Goal: Find contact information: Find contact information

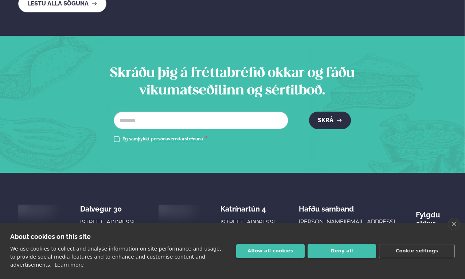
scroll to position [1419, 0]
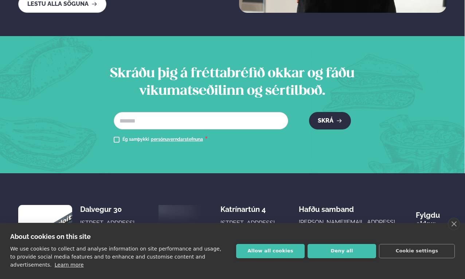
click at [274, 255] on button "Allow all cookies" at bounding box center [270, 251] width 68 height 14
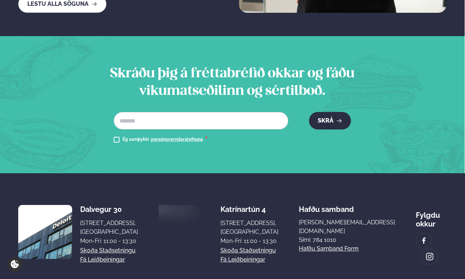
click at [120, 219] on div "[STREET_ADDRESS], [GEOGRAPHIC_DATA]" at bounding box center [109, 227] width 58 height 17
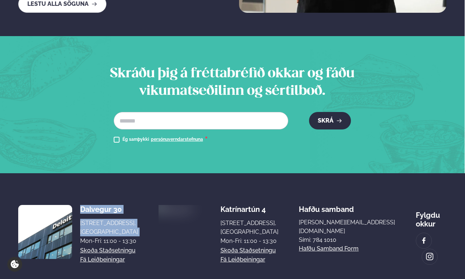
drag, startPoint x: 120, startPoint y: 184, endPoint x: 118, endPoint y: 172, distance: 13.0
click at [118, 199] on div "Dalvegur 30 Dalvegur 30, [GEOGRAPHIC_DATA], [GEOGRAPHIC_DATA] Mon-Fri: 11:00 - …" at bounding box center [77, 232] width 119 height 66
click at [118, 205] on div "Dalvegur 30" at bounding box center [109, 209] width 58 height 9
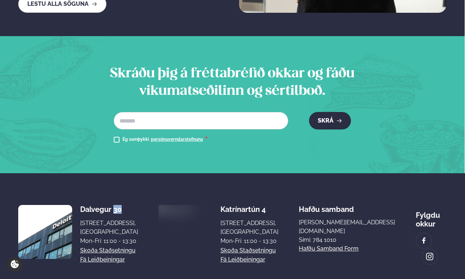
click at [118, 205] on div "Dalvegur 30" at bounding box center [109, 209] width 58 height 9
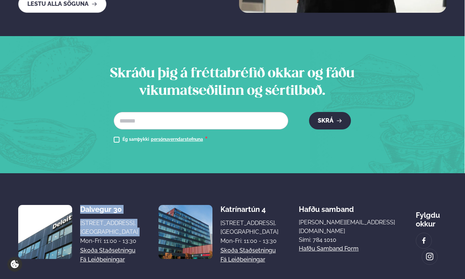
drag, startPoint x: 118, startPoint y: 172, endPoint x: 122, endPoint y: 190, distance: 19.4
click at [122, 199] on div "Dalvegur 30 Dalvegur 30, [GEOGRAPHIC_DATA], [GEOGRAPHIC_DATA] Mon-Fri: 11:00 - …" at bounding box center [77, 232] width 119 height 66
click at [236, 246] on link "Skoða staðsetningu" at bounding box center [247, 250] width 55 height 9
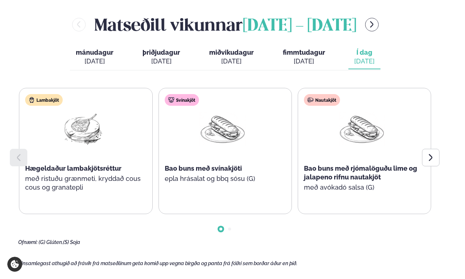
scroll to position [328, 0]
click at [425, 149] on div at bounding box center [430, 157] width 17 height 17
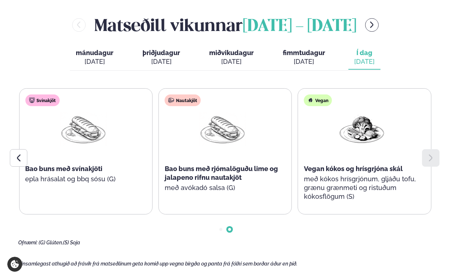
click at [305, 49] on span "fimmtudagur" at bounding box center [304, 53] width 42 height 8
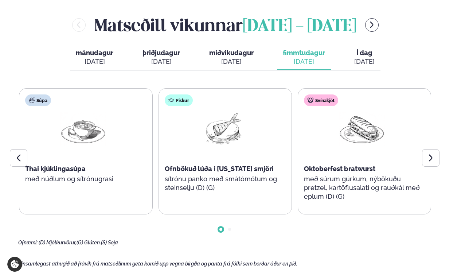
click at [348, 46] on div "mánudagur mán. [DATE] þriðjudagur þri. [DATE] miðvikudagur mið. [DATE] fimmtuda…" at bounding box center [225, 58] width 310 height 25
click at [358, 48] on span "Í dag" at bounding box center [364, 52] width 20 height 9
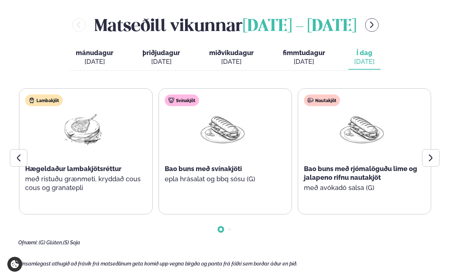
click at [427, 153] on icon at bounding box center [430, 157] width 9 height 9
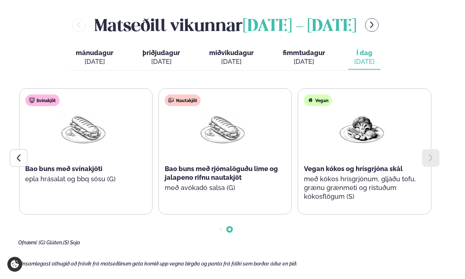
click at [427, 153] on icon at bounding box center [430, 157] width 9 height 9
click at [17, 149] on div at bounding box center [18, 157] width 17 height 17
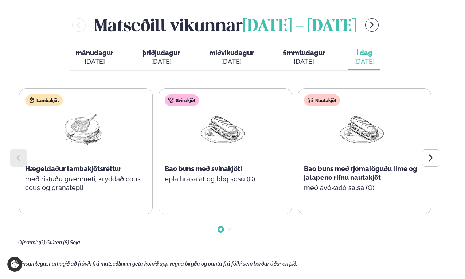
click at [17, 149] on div at bounding box center [18, 157] width 17 height 17
click at [85, 57] on div "[DATE]" at bounding box center [95, 61] width 38 height 9
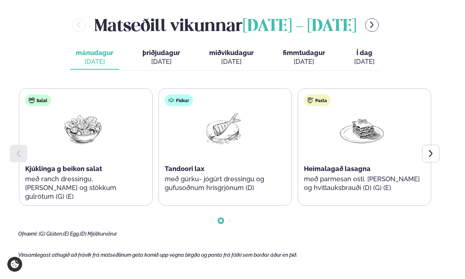
click at [428, 149] on icon at bounding box center [430, 153] width 9 height 9
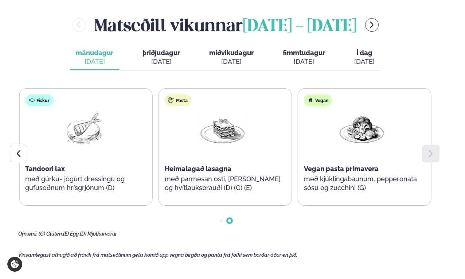
click at [428, 149] on icon at bounding box center [430, 153] width 9 height 9
click at [165, 49] on span "þriðjudagur" at bounding box center [161, 53] width 38 height 8
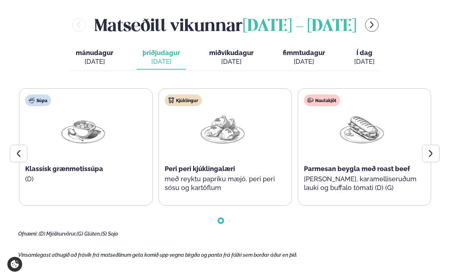
click at [424, 145] on div at bounding box center [430, 153] width 17 height 17
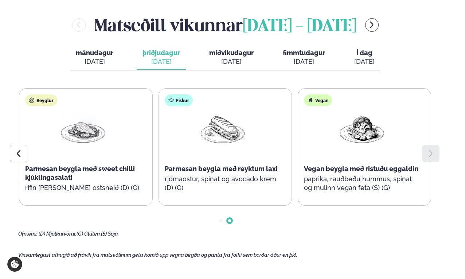
click at [233, 57] on div "[DATE]" at bounding box center [231, 61] width 44 height 9
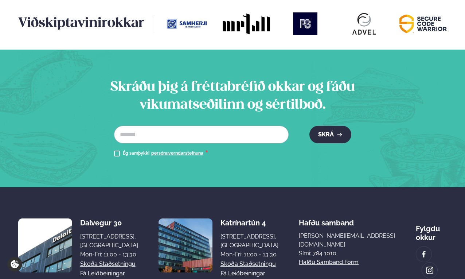
scroll to position [991, 0]
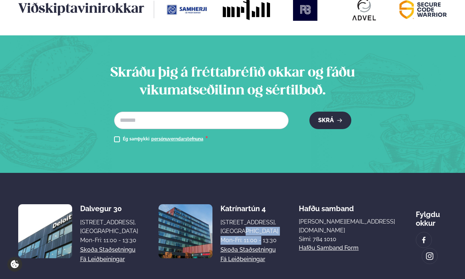
drag, startPoint x: 252, startPoint y: 196, endPoint x: 256, endPoint y: 201, distance: 7.3
click at [256, 201] on div "Katrínartún 4 [STREET_ADDRESS], [GEOGRAPHIC_DATA] Mon-Fri: 11:00 - 13:30 Skoða …" at bounding box center [217, 231] width 119 height 66
click at [256, 236] on div "Mon-Fri: 11:00 - 13:30" at bounding box center [249, 240] width 58 height 9
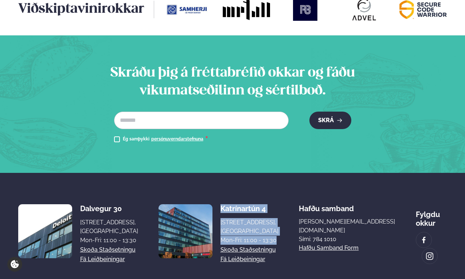
drag, startPoint x: 256, startPoint y: 201, endPoint x: 221, endPoint y: 164, distance: 50.8
click at [221, 198] on div "Katrínartún 4 [STREET_ADDRESS], [GEOGRAPHIC_DATA] Mon-Fri: 11:00 - 13:30 Skoða …" at bounding box center [217, 231] width 119 height 66
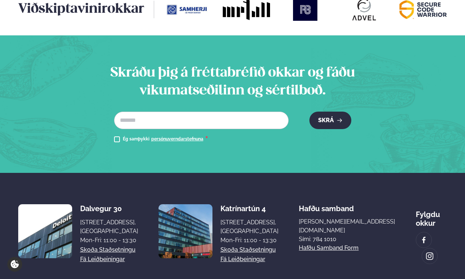
click at [83, 218] on div "[STREET_ADDRESS], [GEOGRAPHIC_DATA]" at bounding box center [109, 226] width 58 height 17
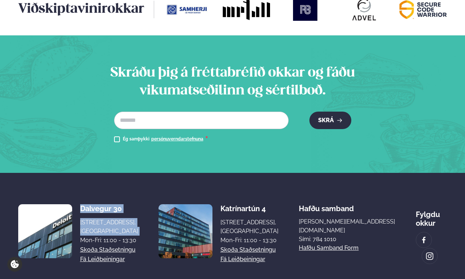
drag, startPoint x: 83, startPoint y: 187, endPoint x: 83, endPoint y: 174, distance: 12.4
click at [83, 198] on div "Dalvegur 30 Dalvegur 30, [GEOGRAPHIC_DATA], [GEOGRAPHIC_DATA] Mon-Fri: 11:00 - …" at bounding box center [77, 231] width 119 height 66
click at [83, 204] on div "Dalvegur 30" at bounding box center [109, 208] width 58 height 9
drag, startPoint x: 83, startPoint y: 174, endPoint x: 101, endPoint y: 195, distance: 27.1
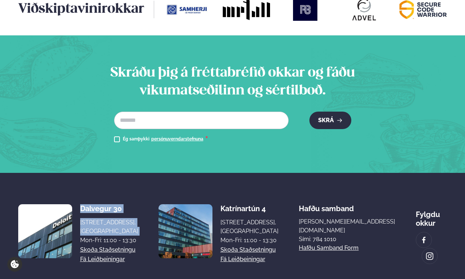
click at [101, 198] on div "Dalvegur 30 Dalvegur 30, [GEOGRAPHIC_DATA], [GEOGRAPHIC_DATA] Mon-Fri: 11:00 - …" at bounding box center [77, 231] width 119 height 66
click at [101, 218] on div "[STREET_ADDRESS], [GEOGRAPHIC_DATA]" at bounding box center [109, 226] width 58 height 17
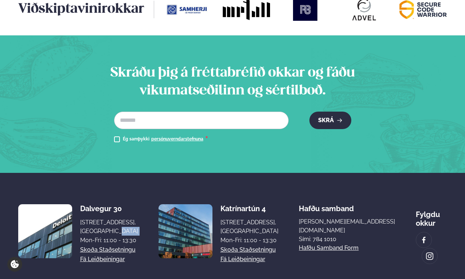
click at [101, 218] on div "[STREET_ADDRESS], [GEOGRAPHIC_DATA]" at bounding box center [109, 226] width 58 height 17
click at [251, 218] on div "[STREET_ADDRESS], [GEOGRAPHIC_DATA]" at bounding box center [249, 226] width 58 height 17
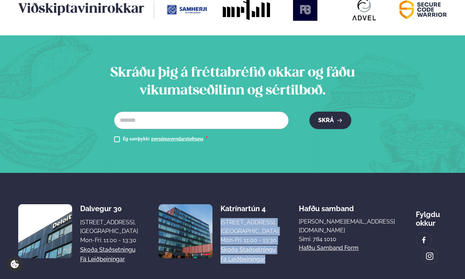
drag, startPoint x: 251, startPoint y: 193, endPoint x: 289, endPoint y: 224, distance: 49.4
click at [289, 224] on div "Dalvegur 30 Dalvegur 30, [GEOGRAPHIC_DATA], [GEOGRAPHIC_DATA] Mon-Fri: 11:00 - …" at bounding box center [232, 231] width 428 height 66
drag, startPoint x: 289, startPoint y: 224, endPoint x: 249, endPoint y: 180, distance: 59.8
click at [249, 198] on div "Dalvegur 30 Dalvegur 30, [GEOGRAPHIC_DATA], [GEOGRAPHIC_DATA] Mon-Fri: 11:00 - …" at bounding box center [232, 231] width 428 height 66
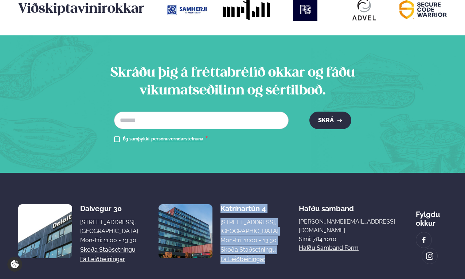
click at [247, 198] on div "Katrínartún 4 [STREET_ADDRESS], [GEOGRAPHIC_DATA] Mon-Fri: 11:00 - 13:30 Skoða …" at bounding box center [217, 231] width 119 height 66
drag, startPoint x: 247, startPoint y: 180, endPoint x: 272, endPoint y: 201, distance: 32.5
click at [272, 201] on div "Katrínartún 4 [STREET_ADDRESS], [GEOGRAPHIC_DATA] Mon-Fri: 11:00 - 13:30 Skoða …" at bounding box center [217, 231] width 119 height 66
click at [272, 236] on div "Mon-Fri: 11:00 - 13:30" at bounding box center [249, 240] width 58 height 9
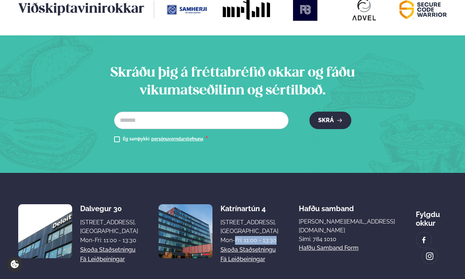
click at [272, 236] on div "Mon-Fri: 11:00 - 13:30" at bounding box center [249, 240] width 58 height 9
click at [244, 218] on div "[STREET_ADDRESS], [GEOGRAPHIC_DATA]" at bounding box center [249, 226] width 58 height 17
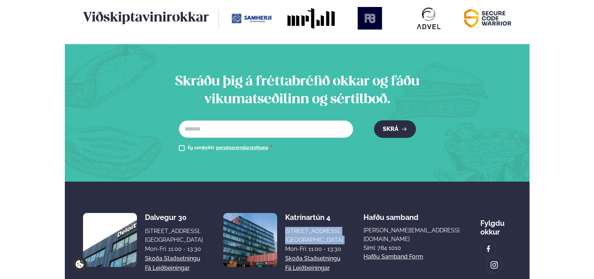
scroll to position [986, 0]
